Goal: Navigation & Orientation: Find specific page/section

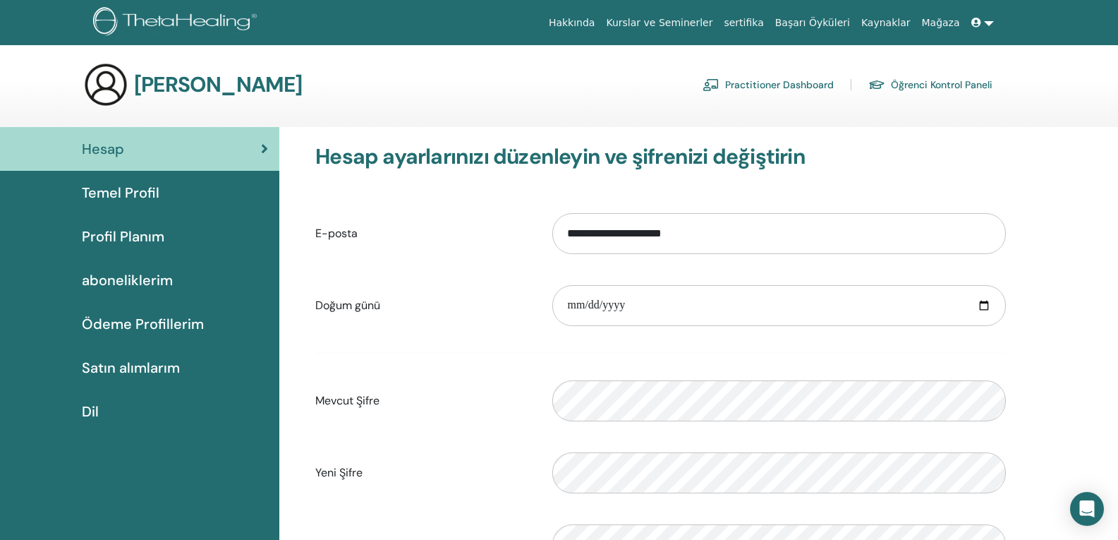
click at [988, 18] on link at bounding box center [983, 23] width 34 height 26
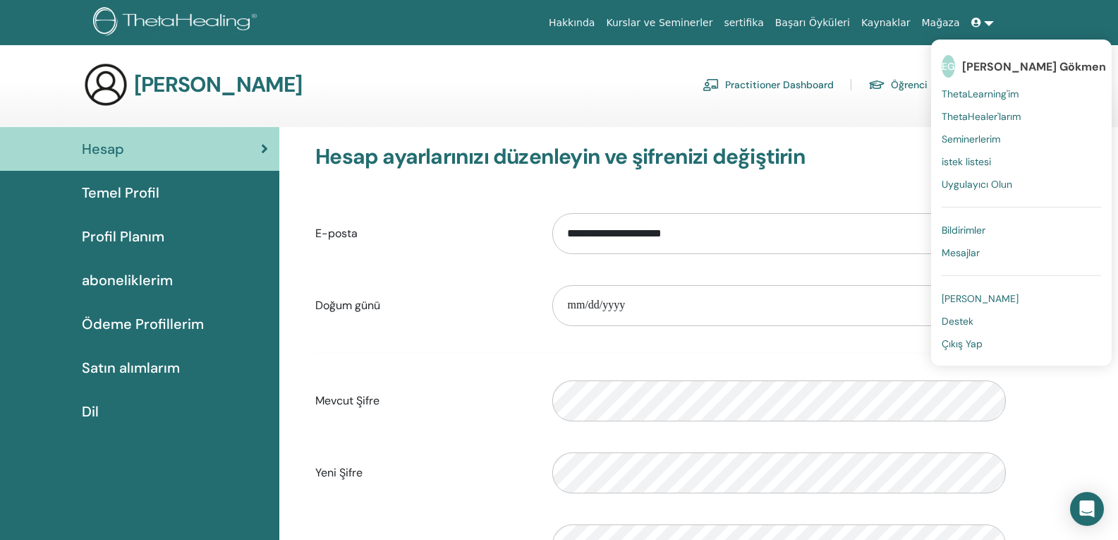
click at [964, 346] on span "Çıkış Yap" at bounding box center [962, 343] width 41 height 13
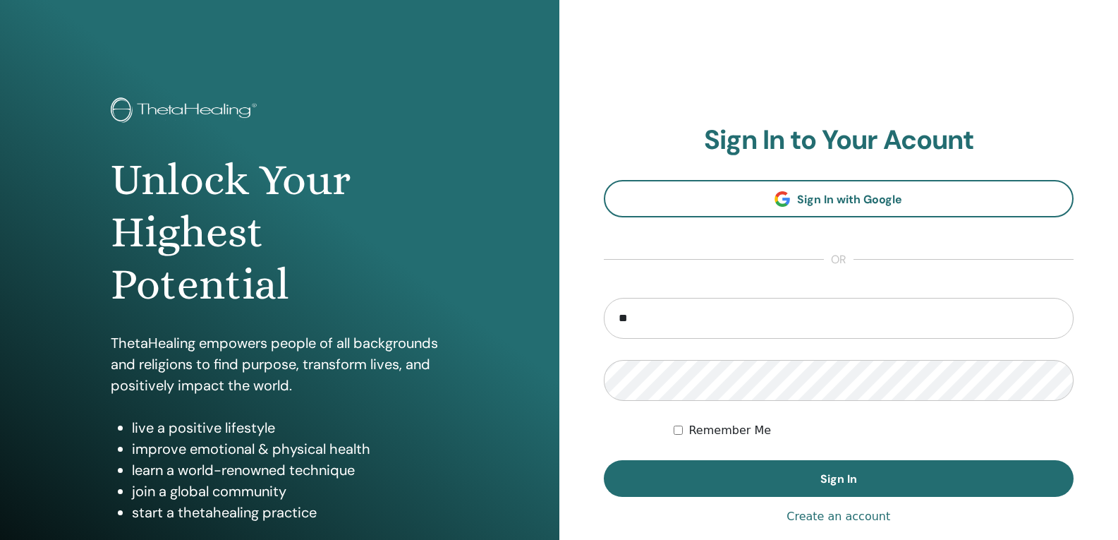
type input "**********"
click at [604, 460] on button "Sign In" at bounding box center [839, 478] width 471 height 37
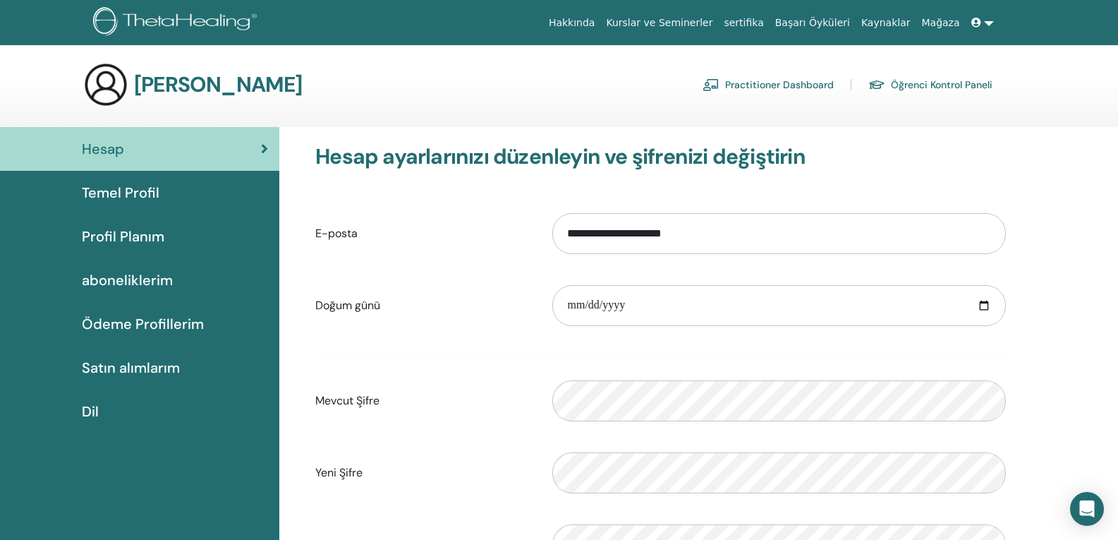
click at [986, 25] on link at bounding box center [983, 23] width 34 height 26
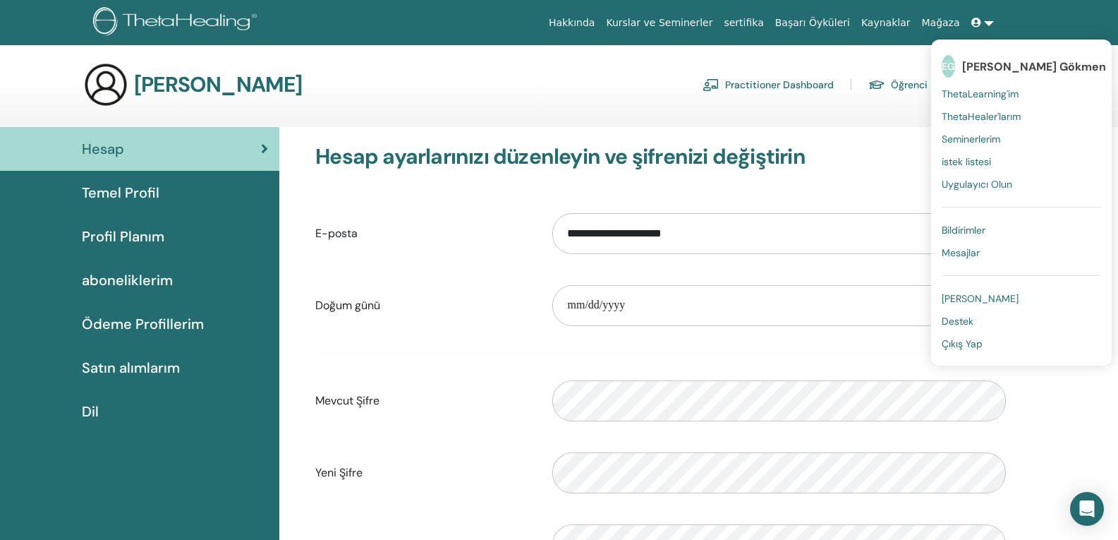
click at [988, 139] on span "Seminerlerim" at bounding box center [971, 139] width 59 height 13
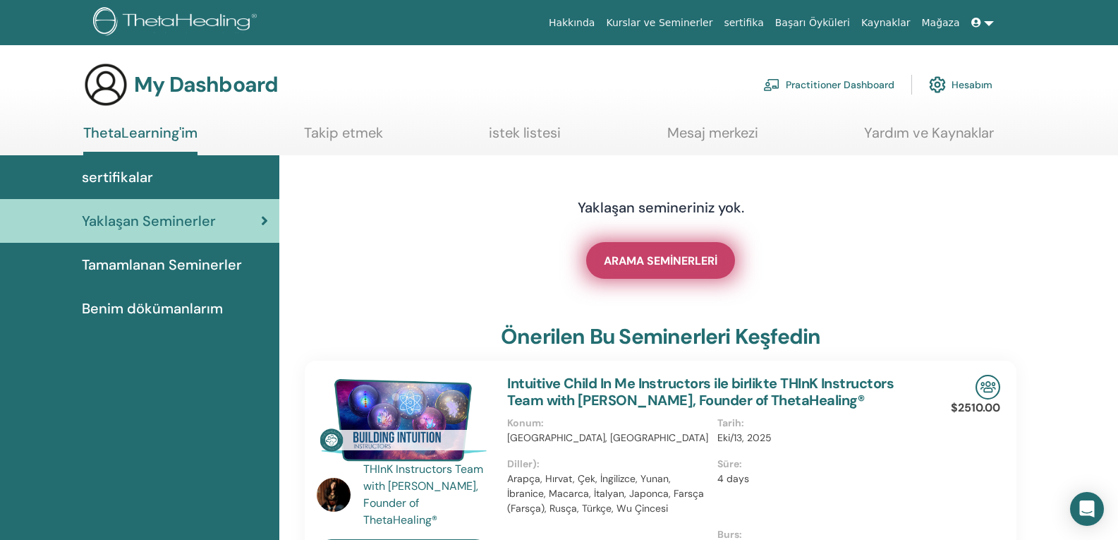
click at [629, 262] on span "ARAMA SEMİNERLERİ" at bounding box center [661, 260] width 114 height 15
